Goal: Information Seeking & Learning: Learn about a topic

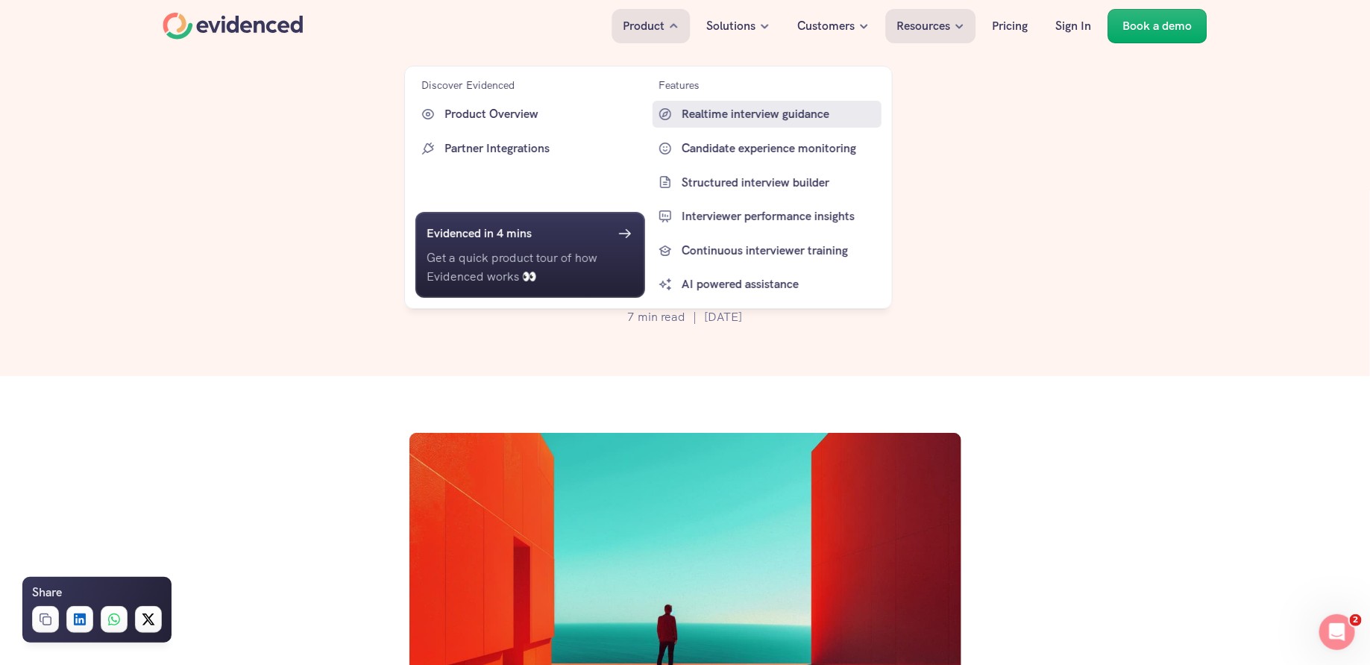
click at [725, 112] on p "Realtime interview guidance" at bounding box center [780, 113] width 197 height 19
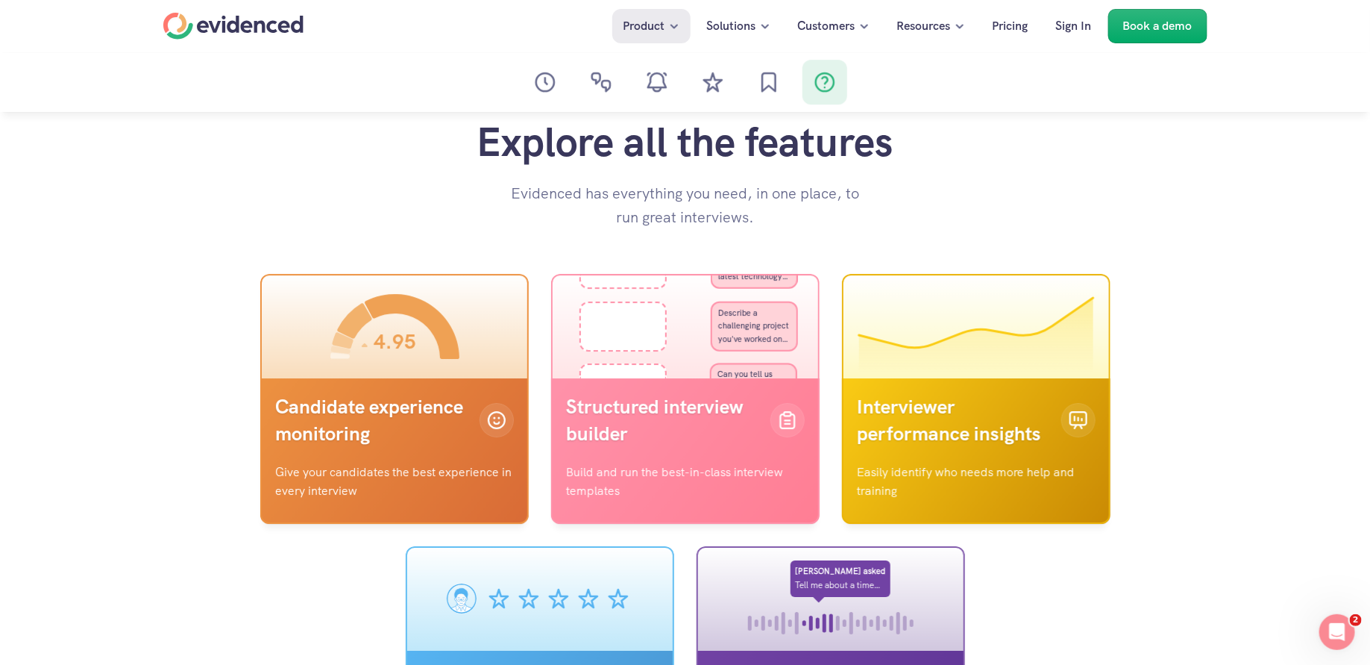
scroll to position [5110, 0]
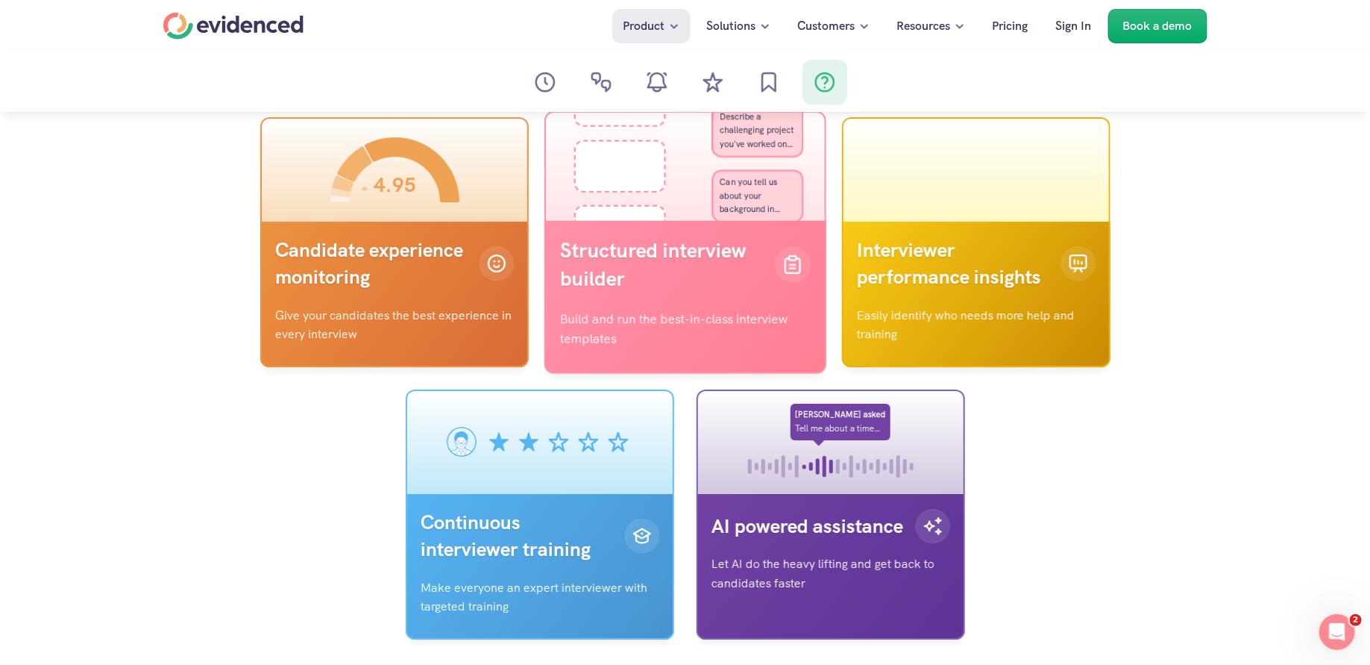
click at [662, 261] on p "Structured interview builder" at bounding box center [661, 264] width 203 height 57
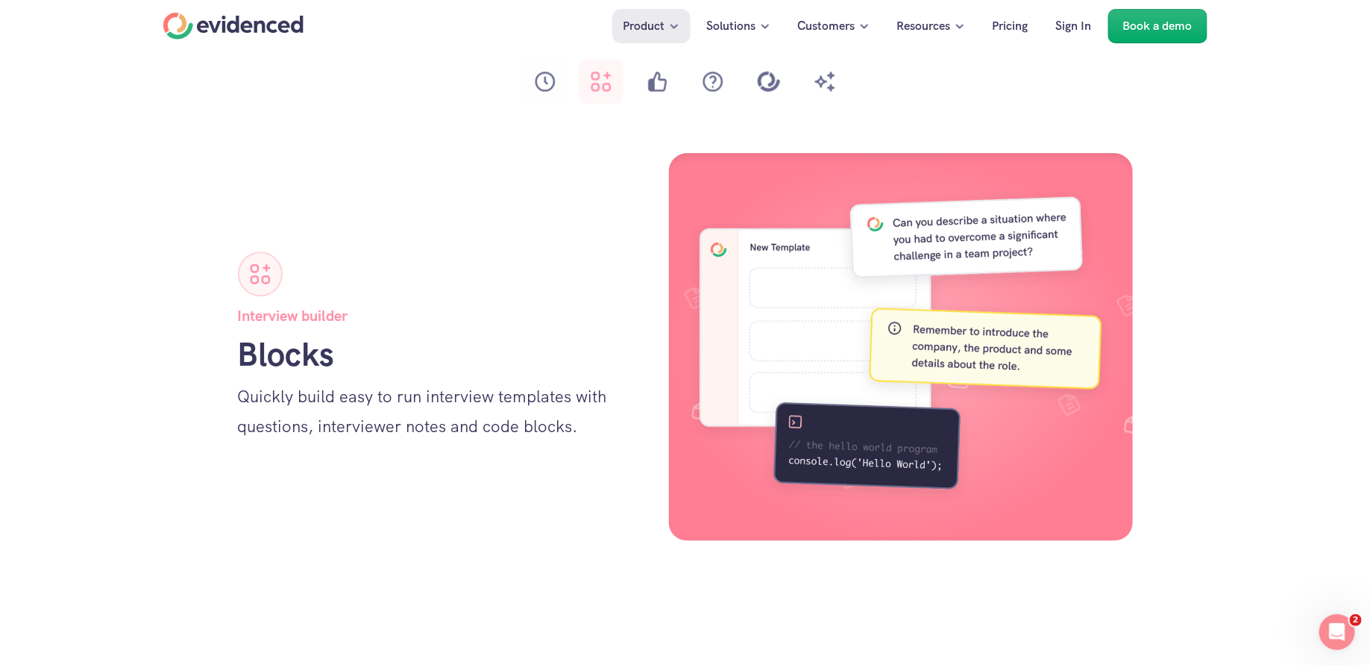
scroll to position [1604, 0]
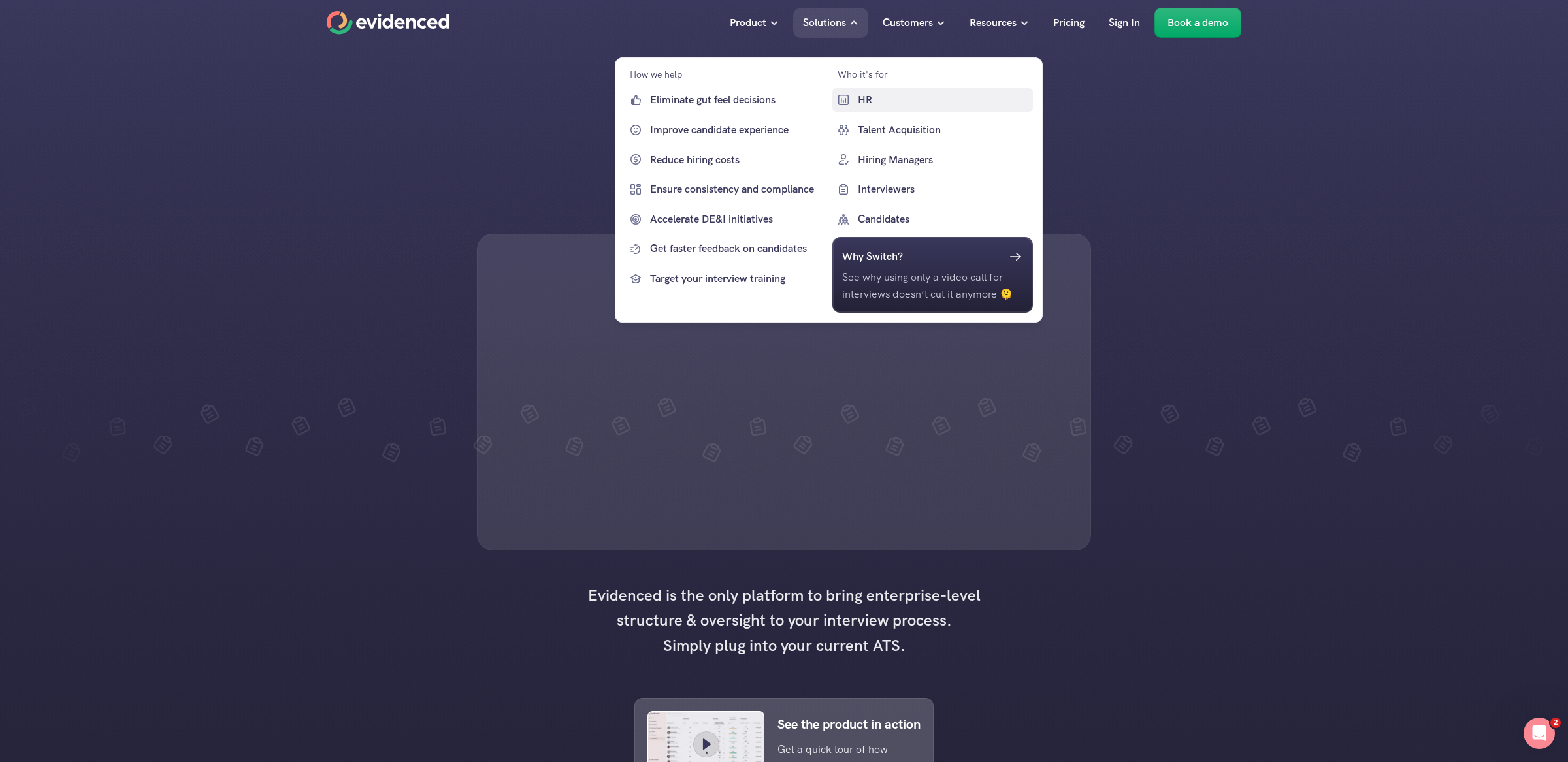
click at [850, 105] on icon at bounding box center [843, 100] width 16 height 16
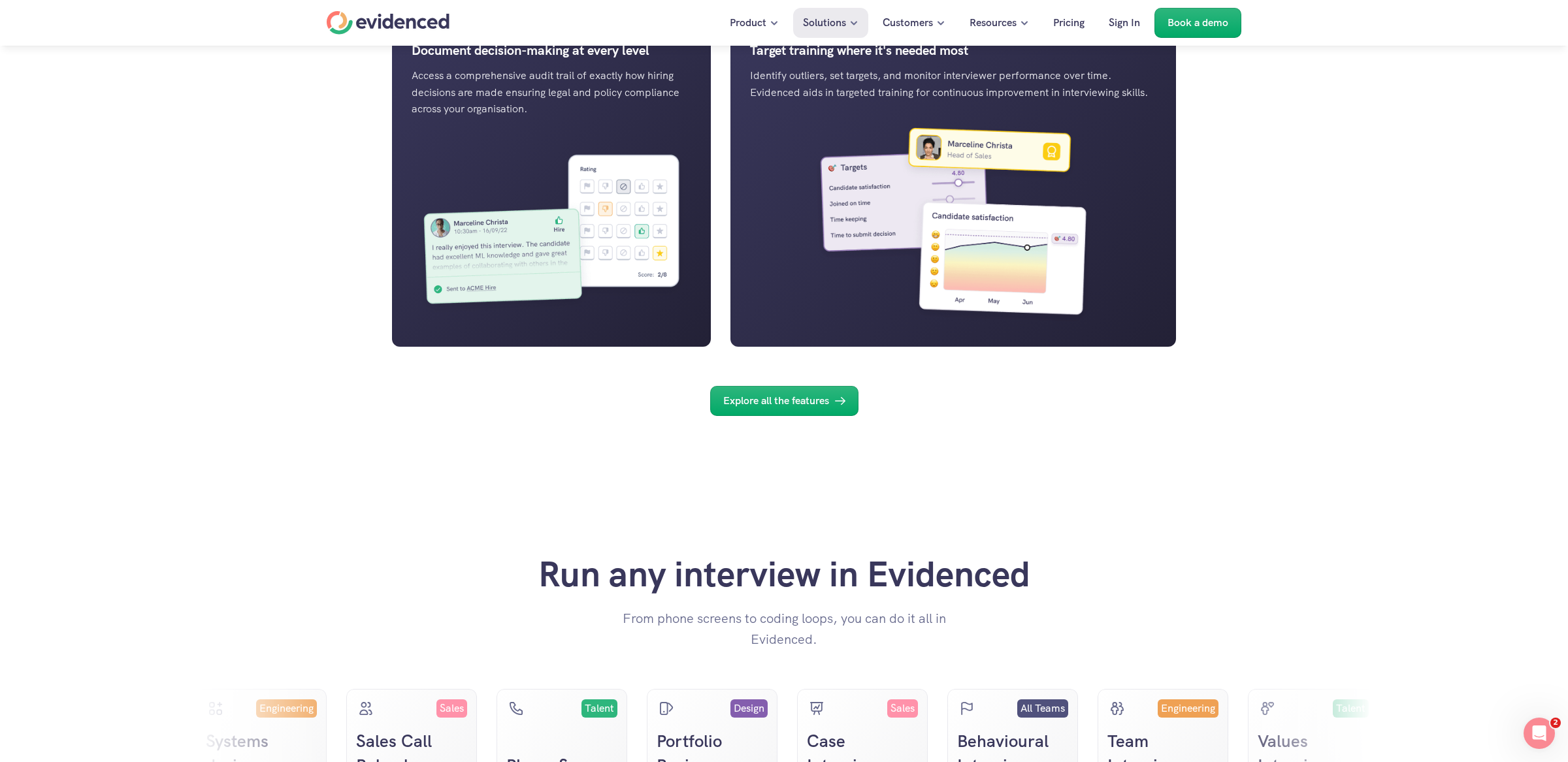
scroll to position [1922, 0]
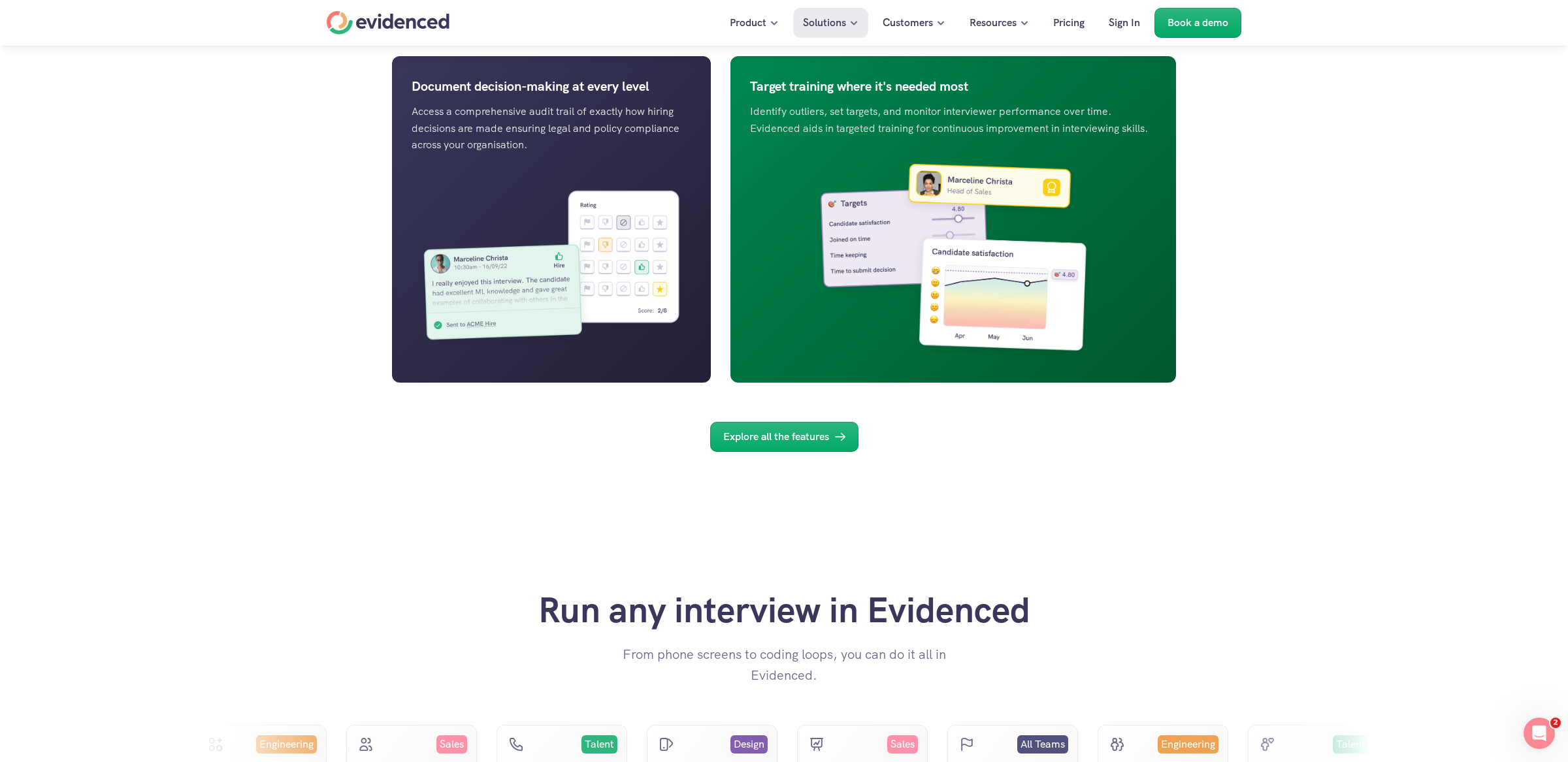
click at [995, 253] on img at bounding box center [953, 259] width 407 height 207
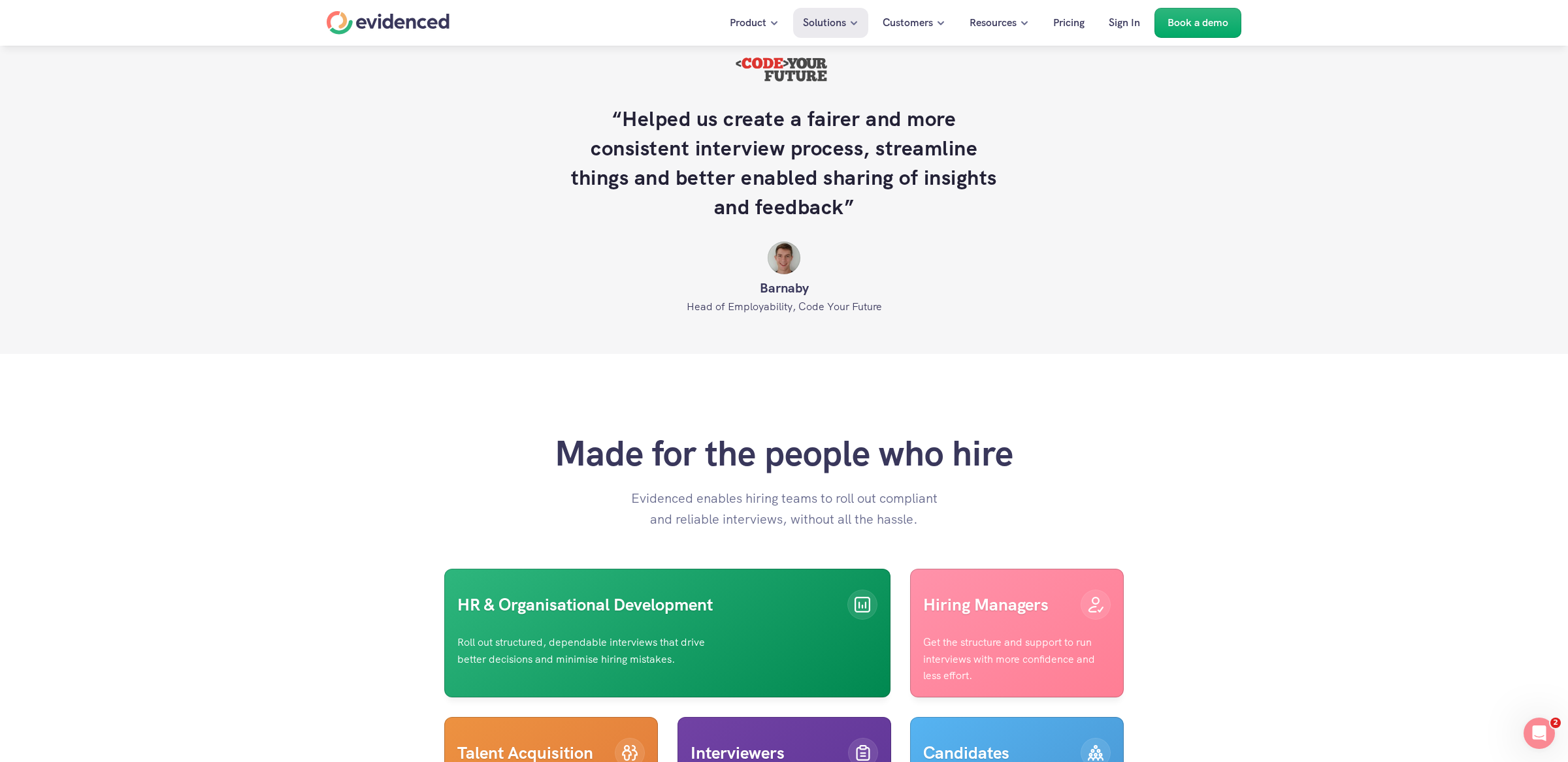
scroll to position [2833, 0]
